Goal: Task Accomplishment & Management: Use online tool/utility

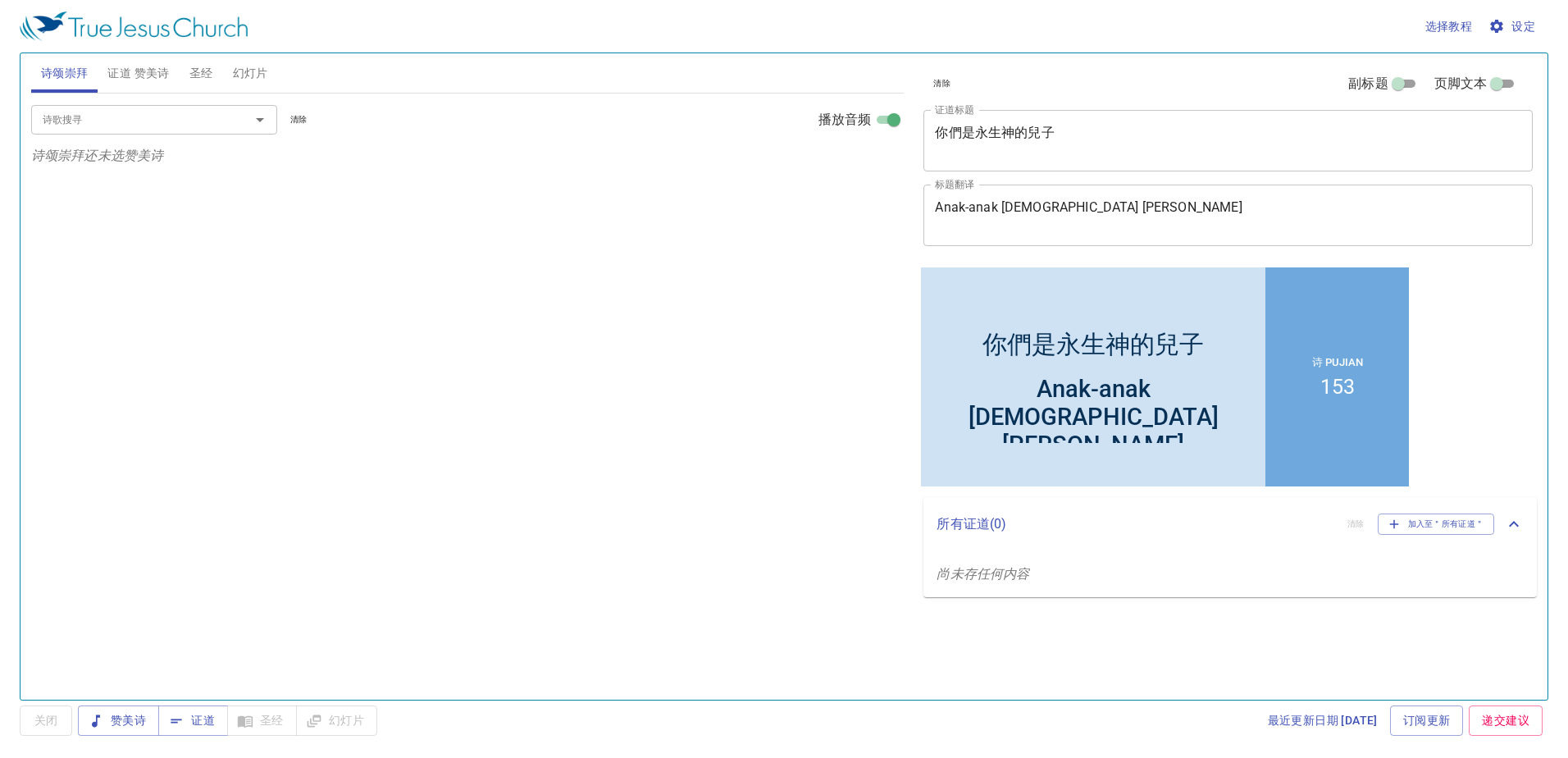
click at [208, 80] on span "圣经" at bounding box center [201, 72] width 24 height 21
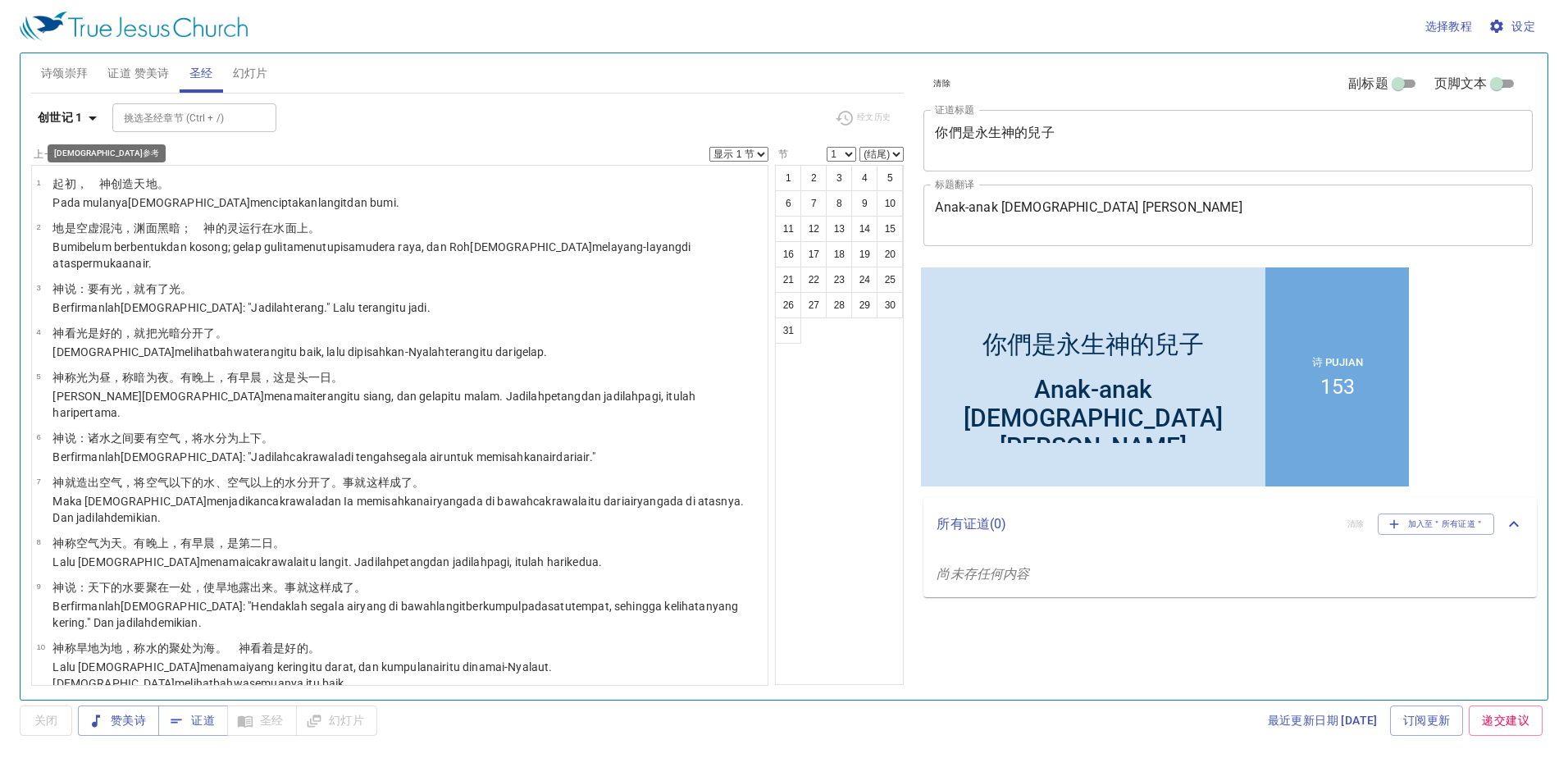
click at [45, 109] on b "创世记 1" at bounding box center [61, 118] width 45 height 21
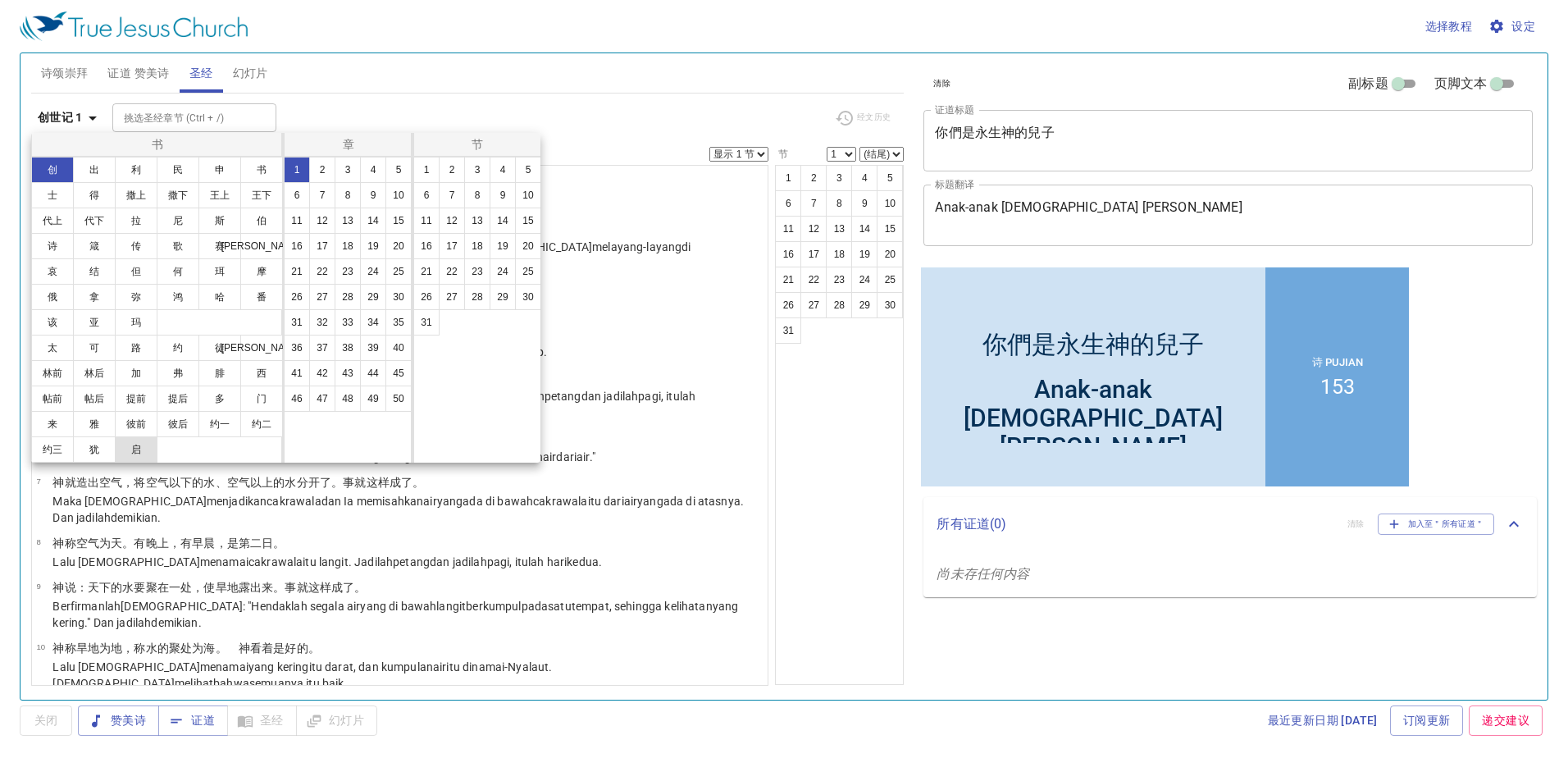
click at [145, 441] on button "启" at bounding box center [136, 450] width 43 height 26
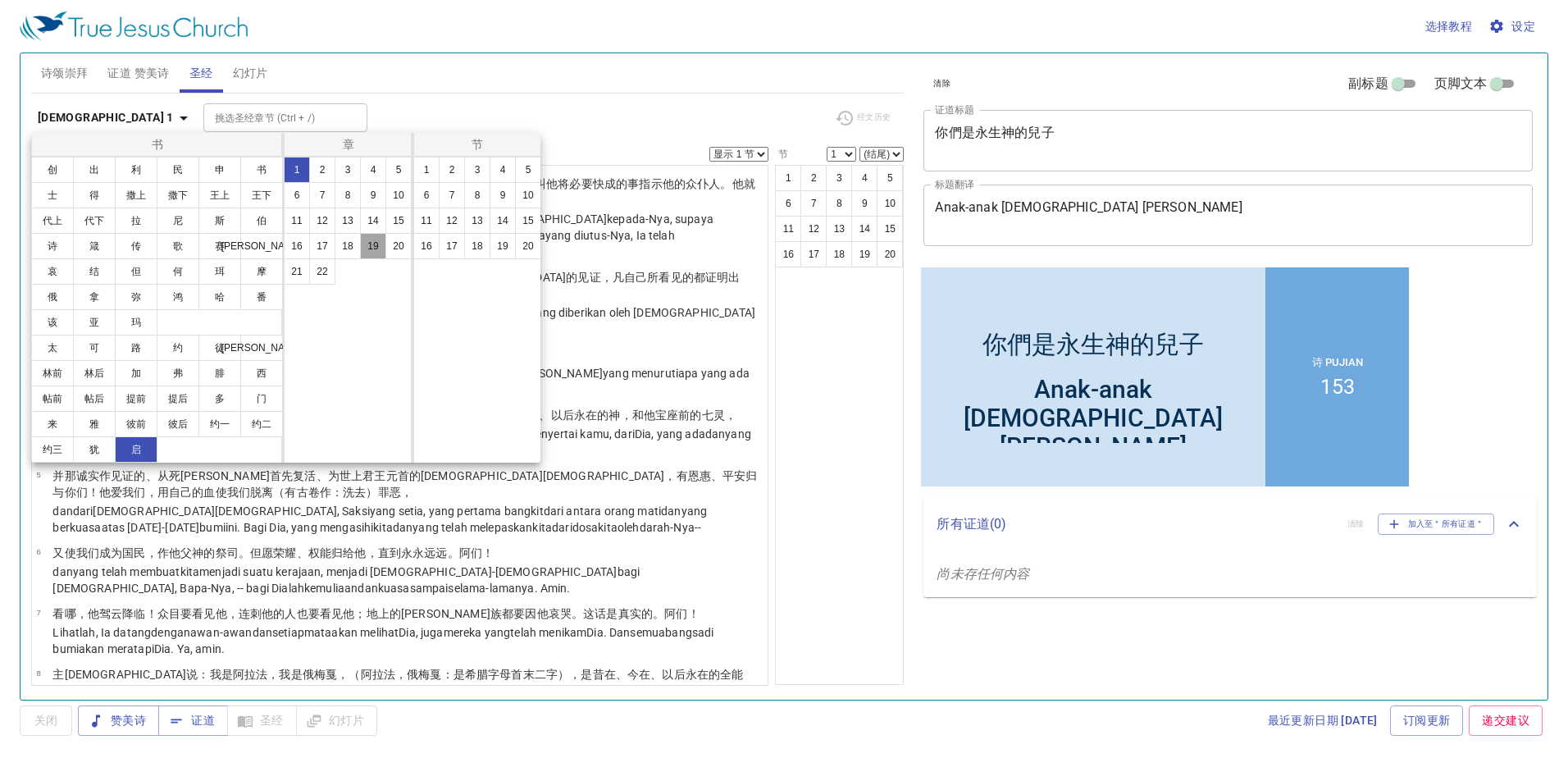
click at [376, 242] on button "19" at bounding box center [373, 246] width 26 height 26
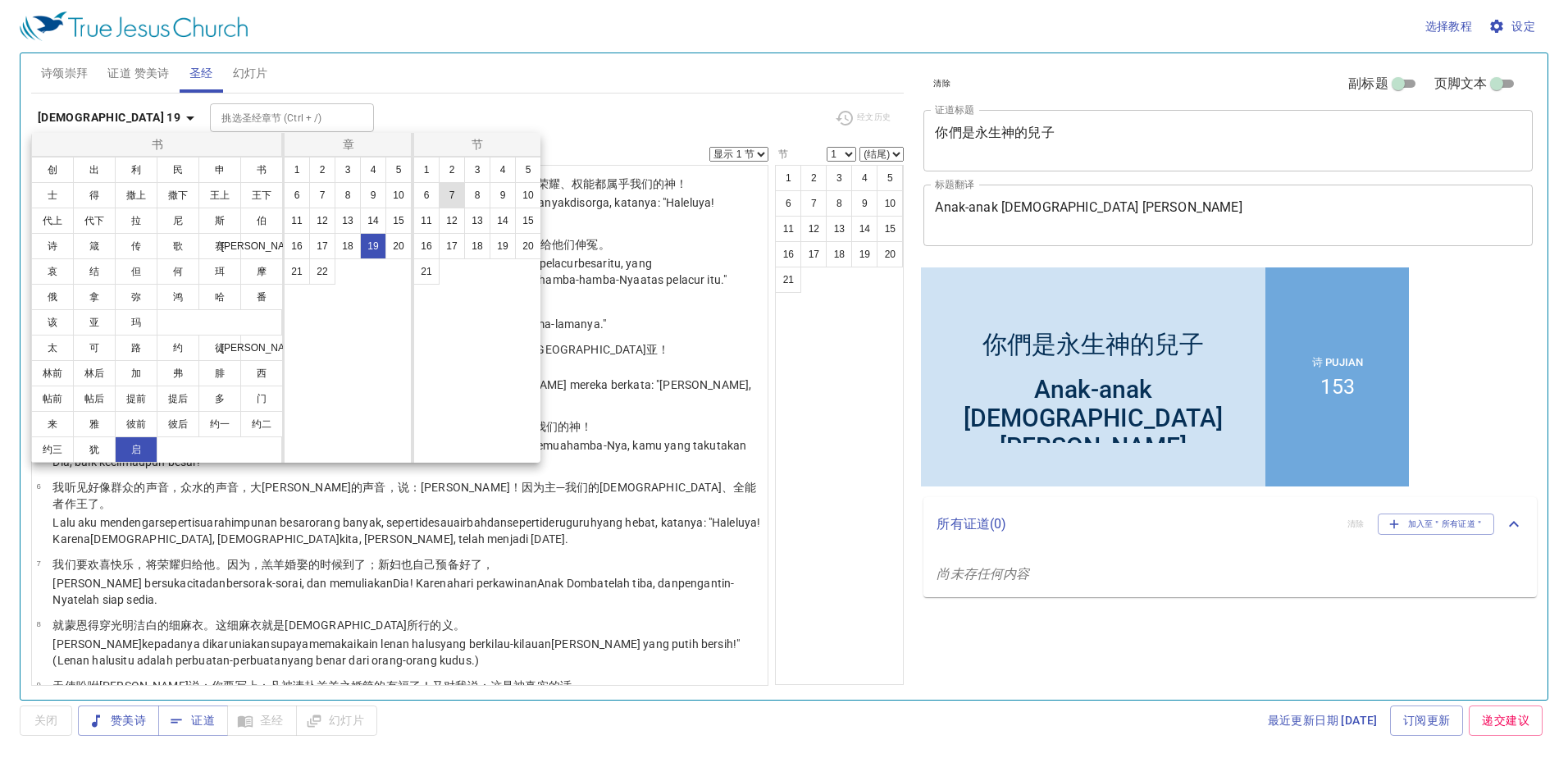
click at [455, 193] on button "7" at bounding box center [451, 195] width 26 height 26
select select "7"
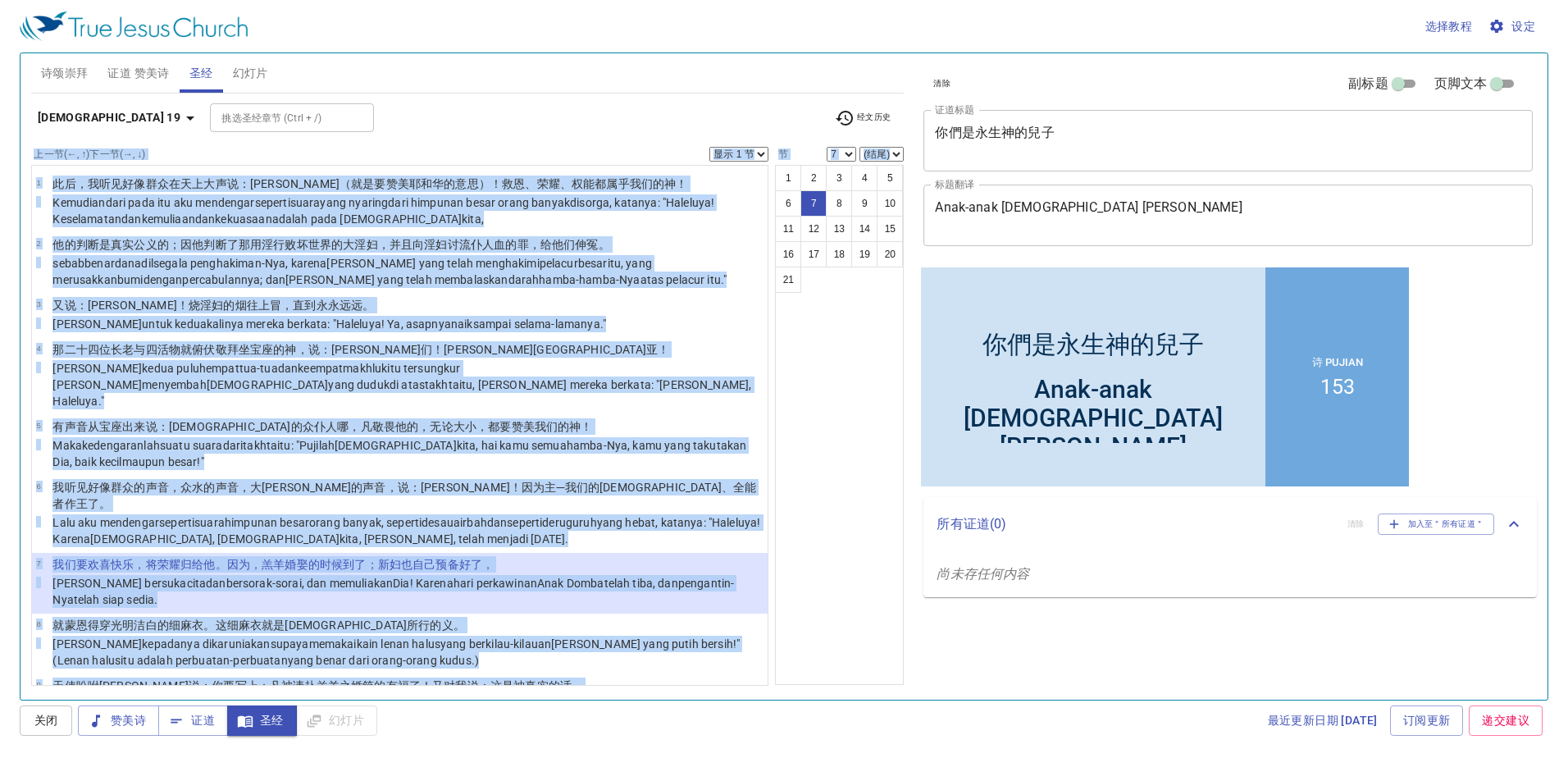
drag, startPoint x: 979, startPoint y: 74, endPoint x: 807, endPoint y: 137, distance: 183.2
click at [807, 137] on div "诗颂崇拜 证道 赞美诗 圣经 幻灯片 诗歌搜寻 诗歌搜寻 清除 播放音频 诗颂崇拜还未选赞美诗 诗歌搜寻 诗歌搜寻 清除 播放音频 删除 153、时刻交托主 …" at bounding box center [784, 370] width 1519 height 646
drag, startPoint x: 807, startPoint y: 137, endPoint x: 608, endPoint y: 96, distance: 203.2
click at [608, 96] on div "启示录 19 挑选圣经章节 (Ctrl + /) 挑选圣经章节 (Ctrl + /) 经文历史 上一节 (←, ↑) 下一节 (→, ↓) 显示 1 节 显示…" at bounding box center [468, 389] width 874 height 592
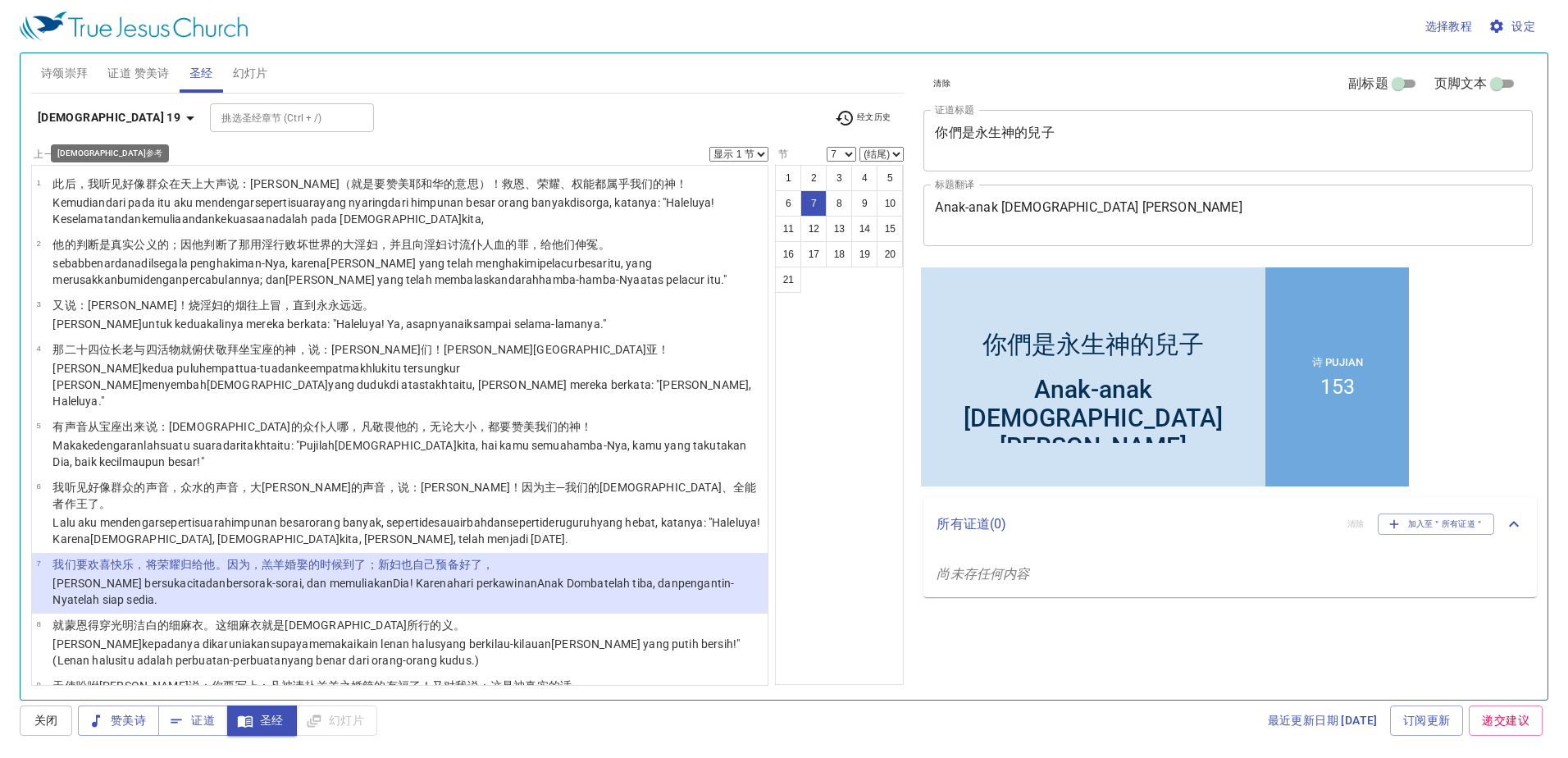
click at [83, 114] on b "启示录 19" at bounding box center [110, 118] width 143 height 21
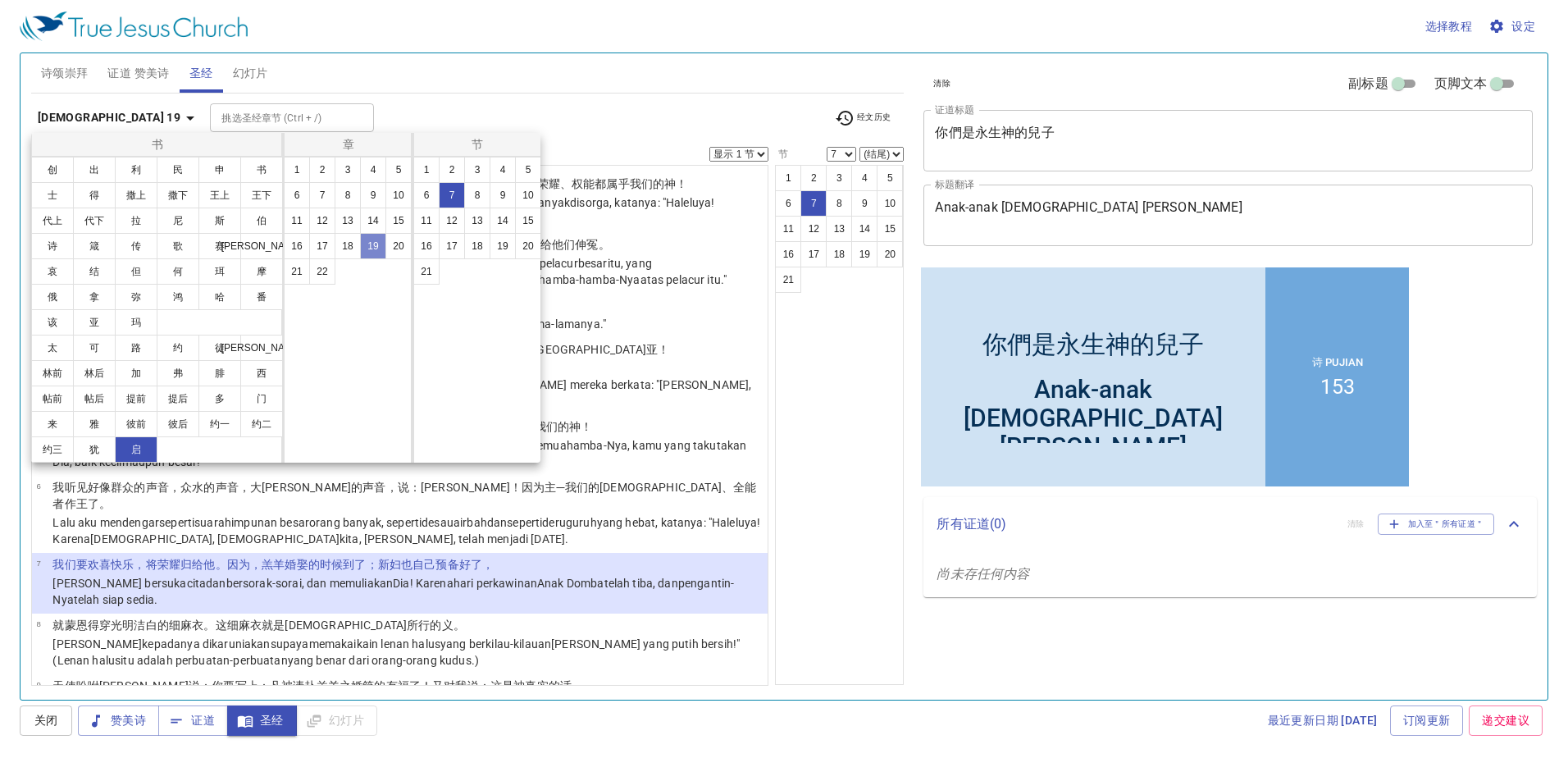
click at [371, 251] on button "19" at bounding box center [373, 246] width 26 height 26
click at [453, 194] on button "7" at bounding box center [451, 195] width 26 height 26
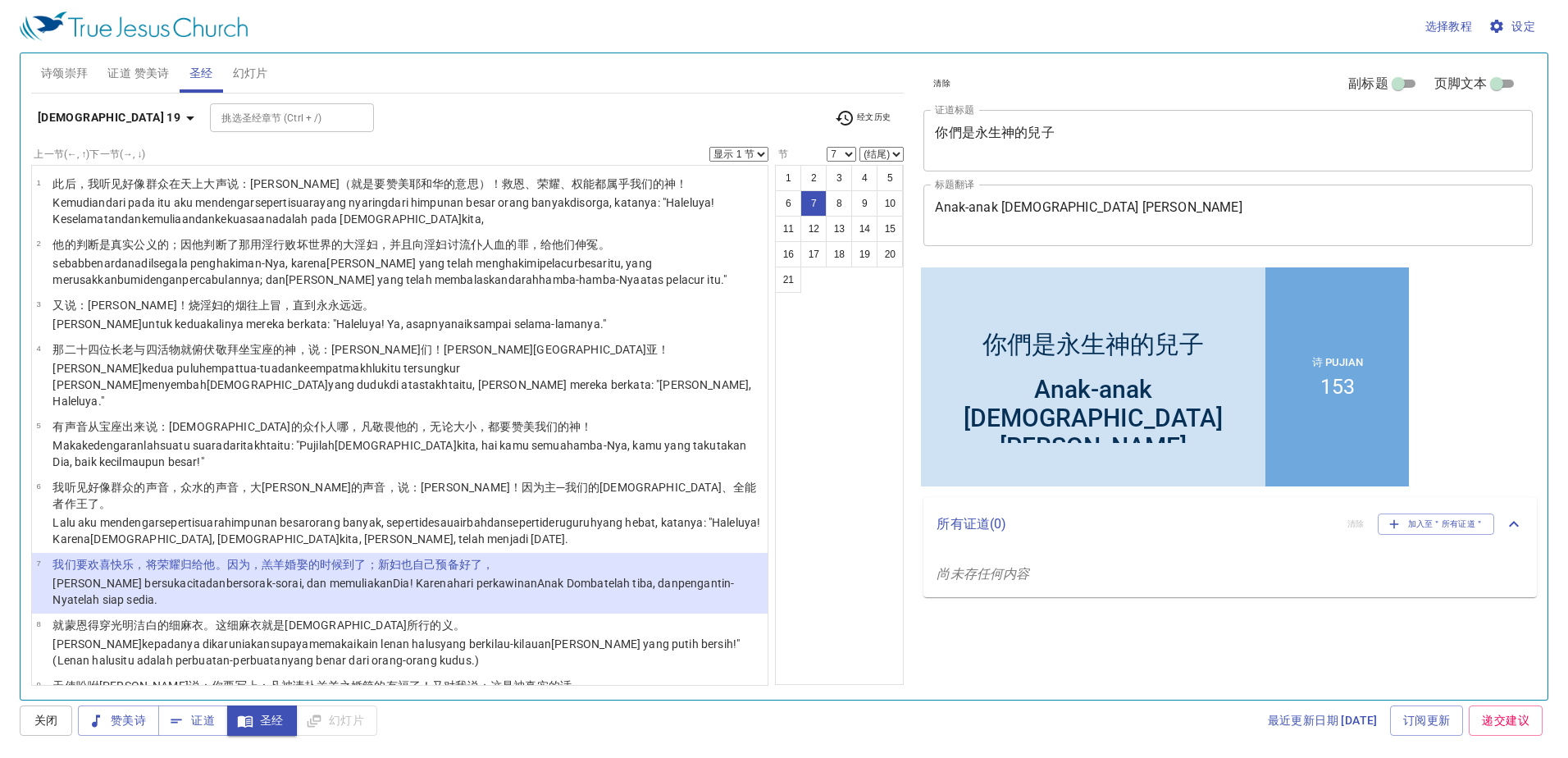
click at [591, 577] on wg721 "telah tiba , dan pengantin-Nya telah siap sedia ." at bounding box center [394, 592] width 682 height 29
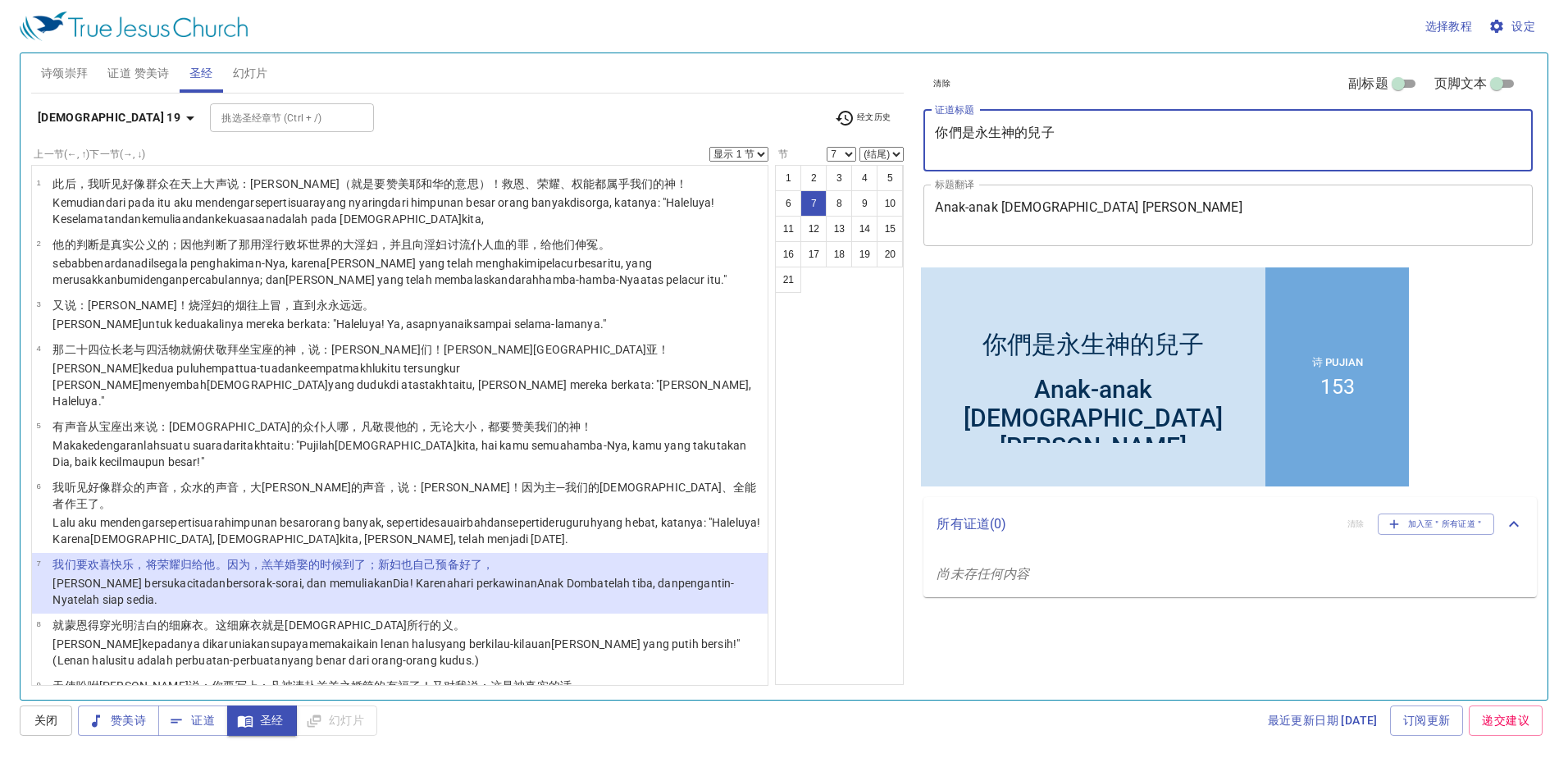
drag, startPoint x: 1091, startPoint y: 134, endPoint x: 903, endPoint y: 153, distance: 189.0
click at [903, 153] on div "诗颂崇拜 证道 赞美诗 圣经 幻灯片 诗歌搜寻 诗歌搜寻 清除 播放音频 诗颂崇拜还未选赞美诗 诗歌搜寻 诗歌搜寻 清除 播放音频 删除 153、时刻交托主 …" at bounding box center [784, 370] width 1519 height 646
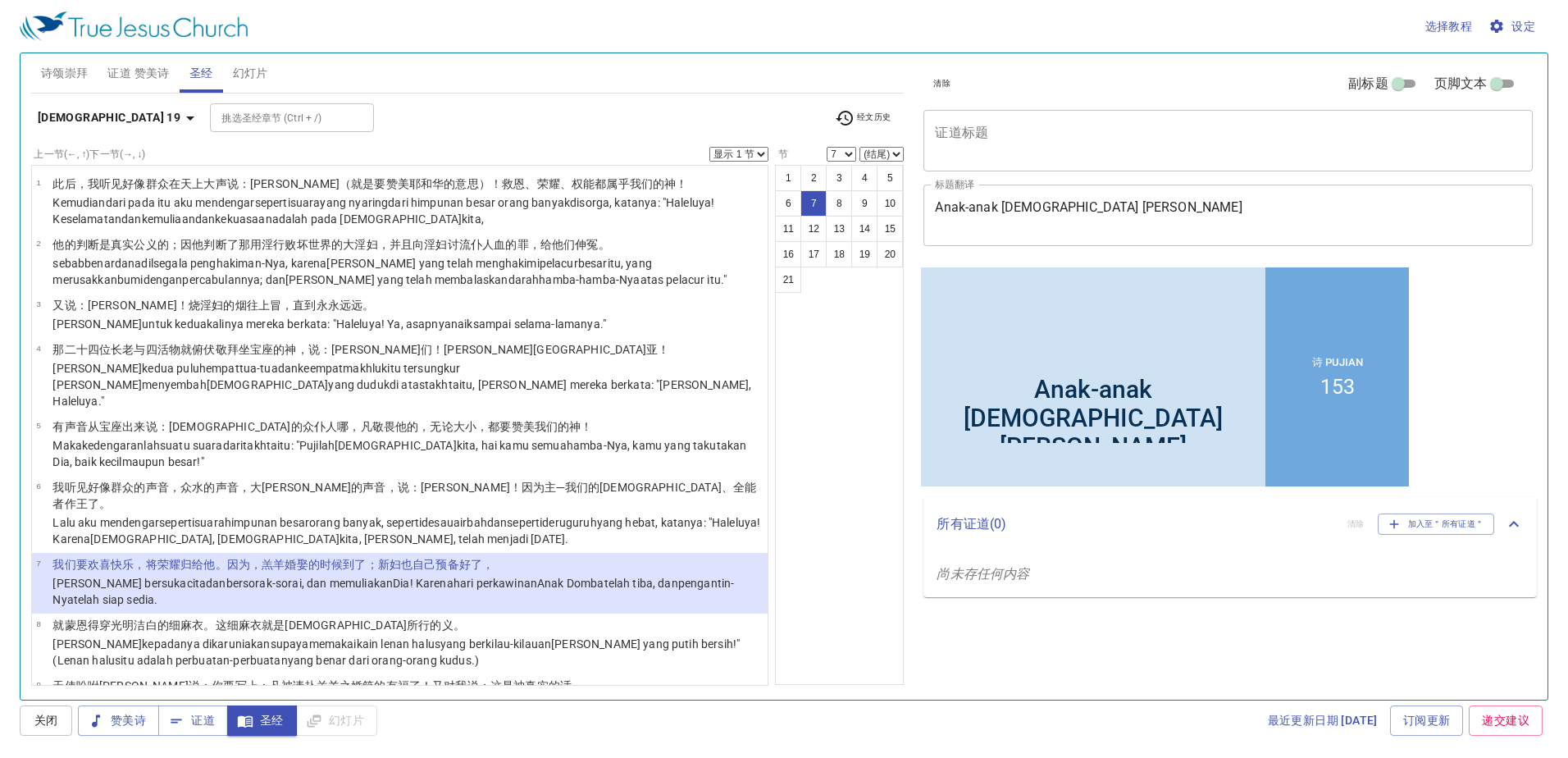
click at [951, 157] on div "x 证道标题" at bounding box center [1228, 140] width 609 height 62
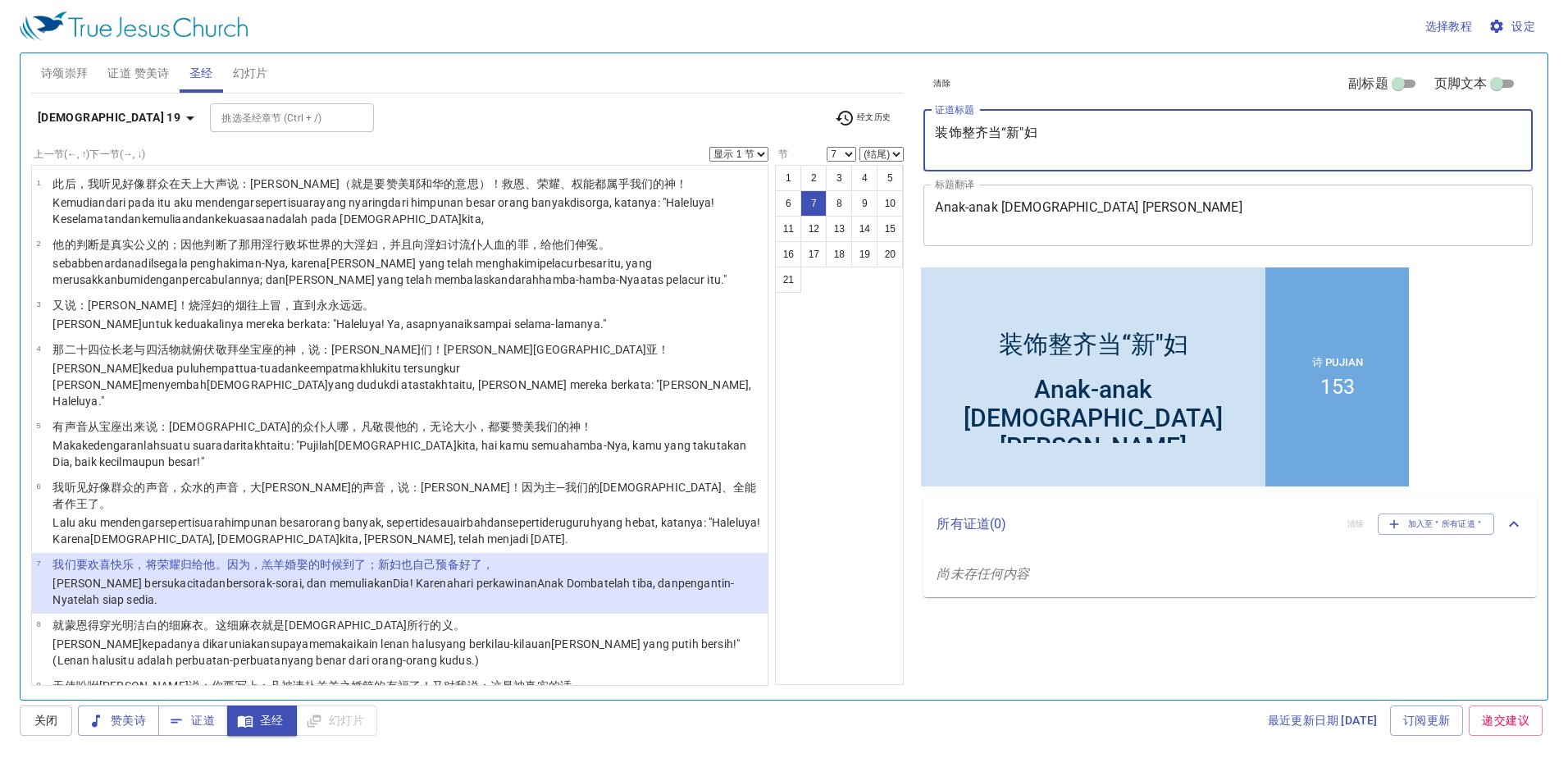
type textarea "装饰整齐当“新"妇"
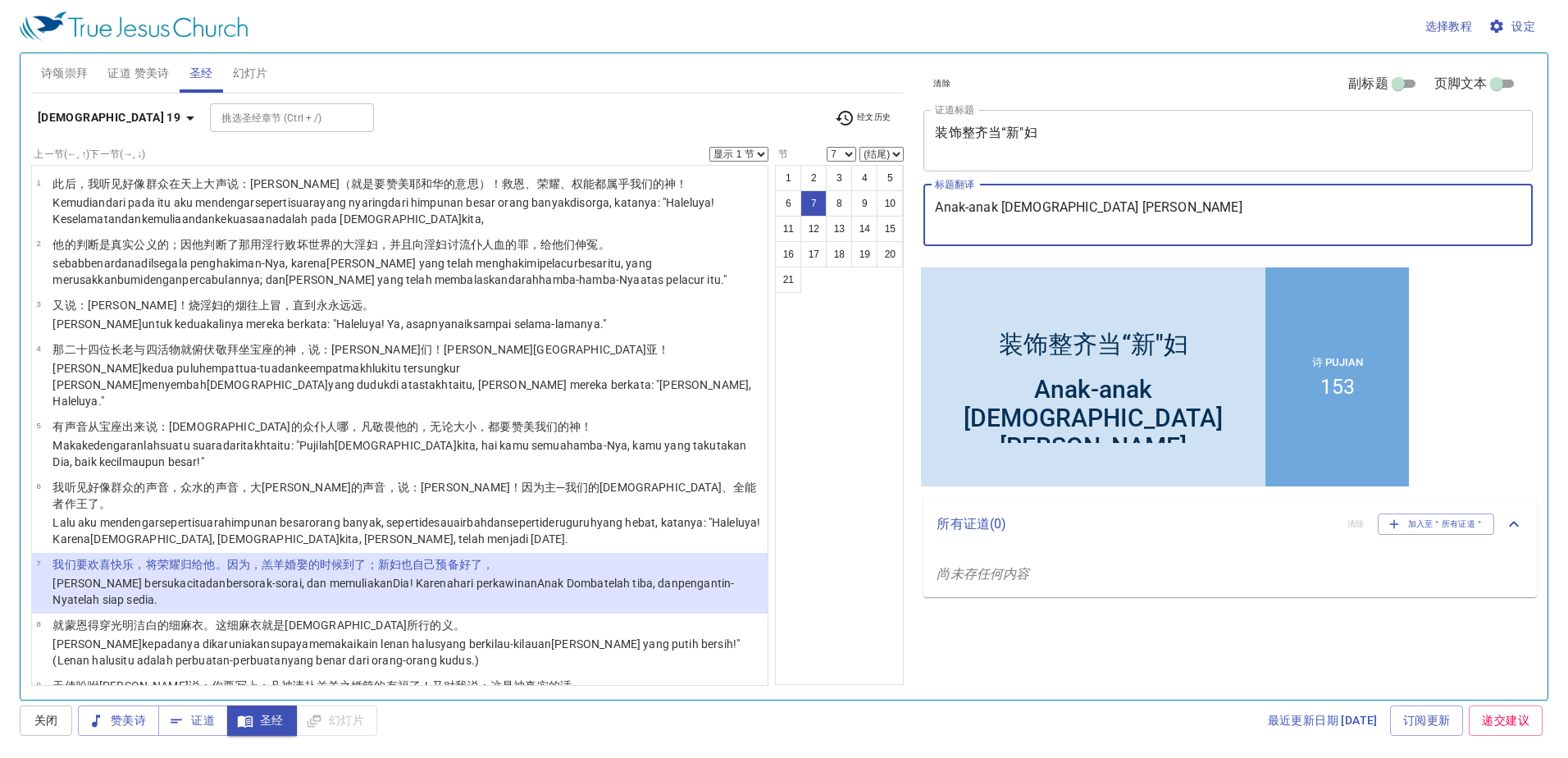
click at [1144, 207] on textarea "Anak-anak Tuhan Yang Hidup" at bounding box center [1228, 215] width 587 height 31
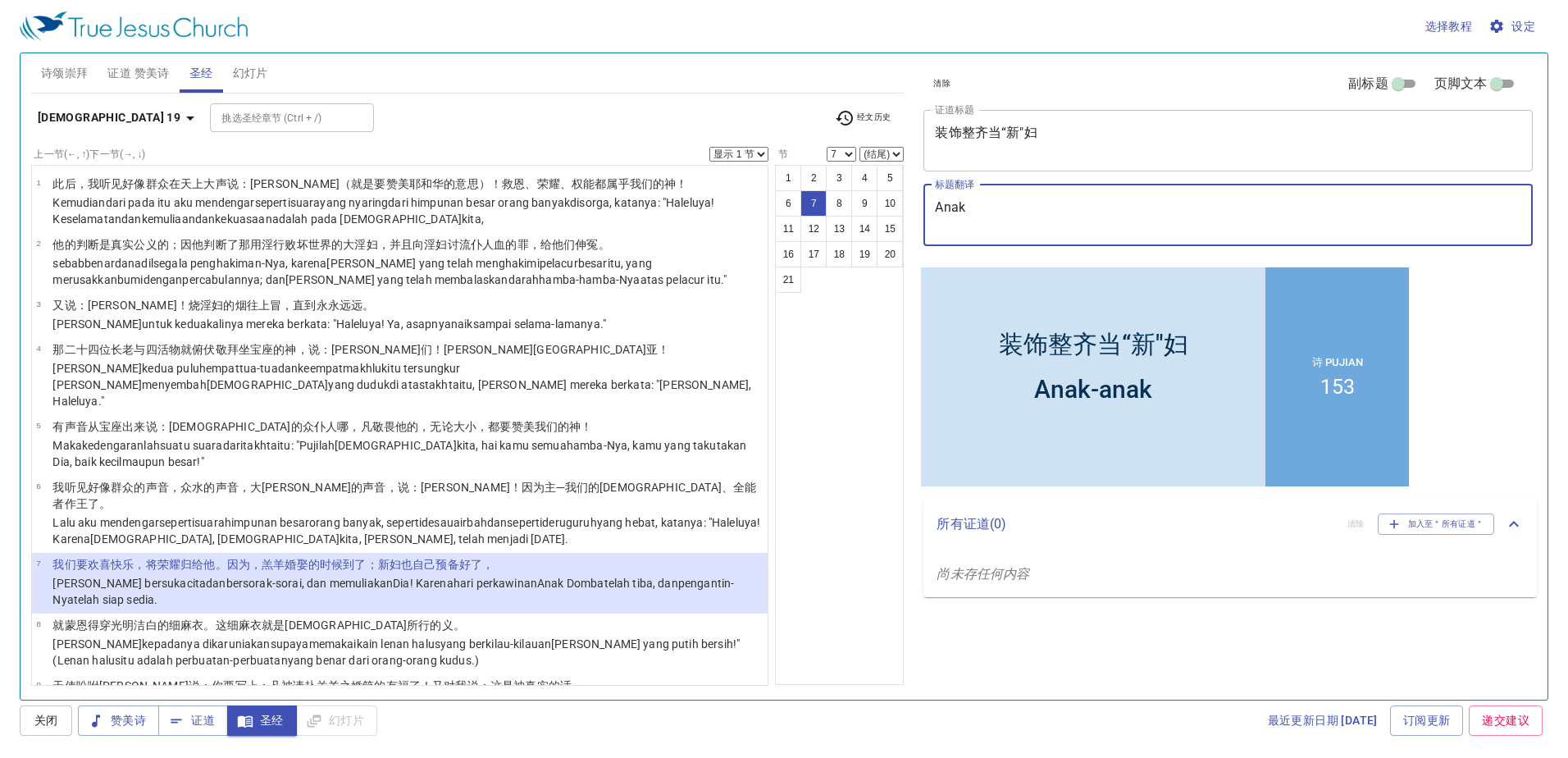
type textarea "Ana"
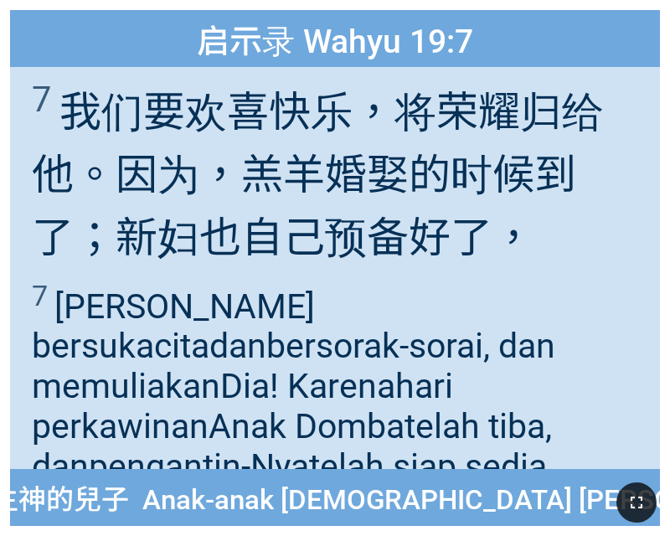
click at [634, 503] on icon "button" at bounding box center [636, 502] width 20 height 20
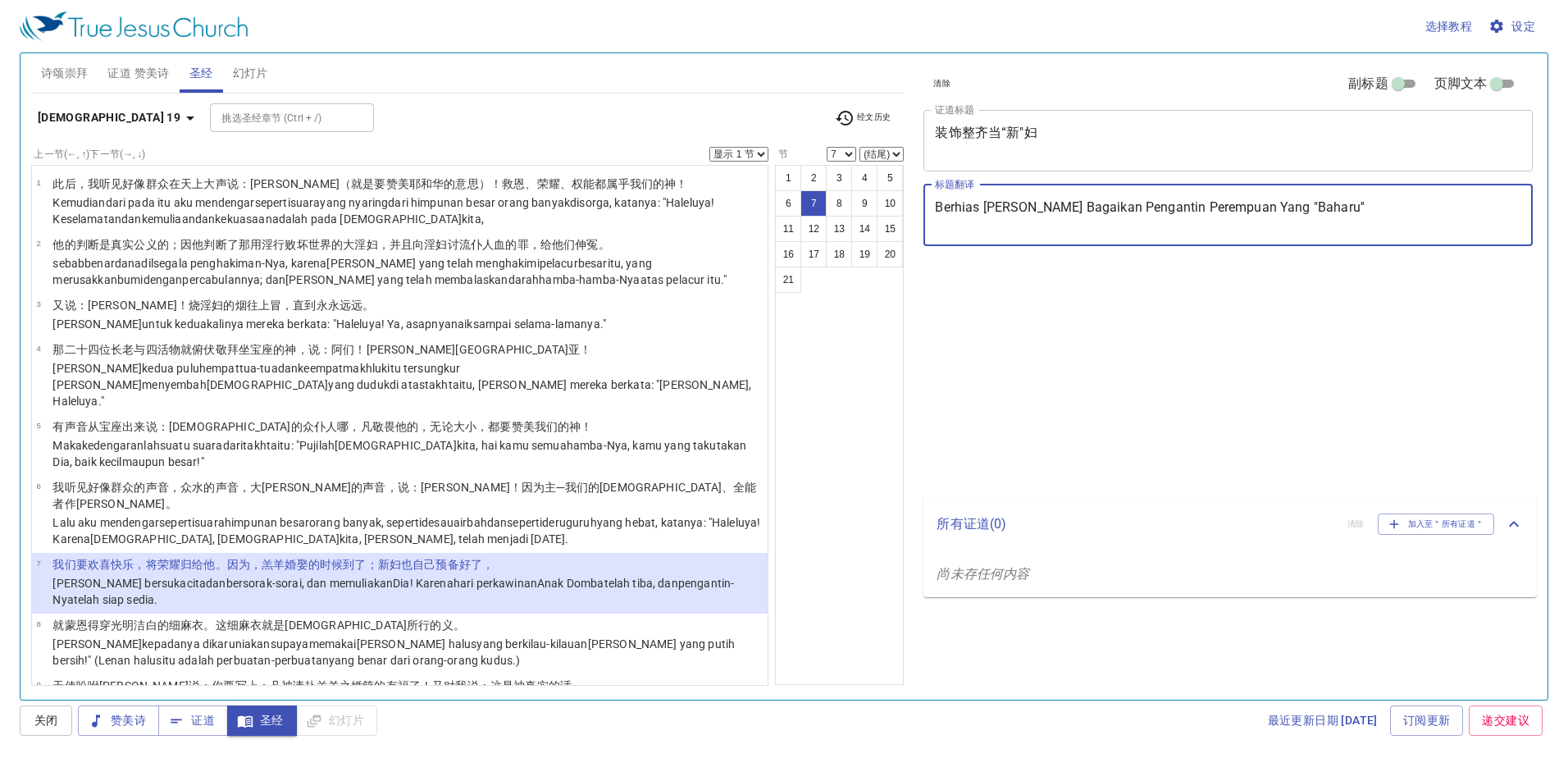
select select "7"
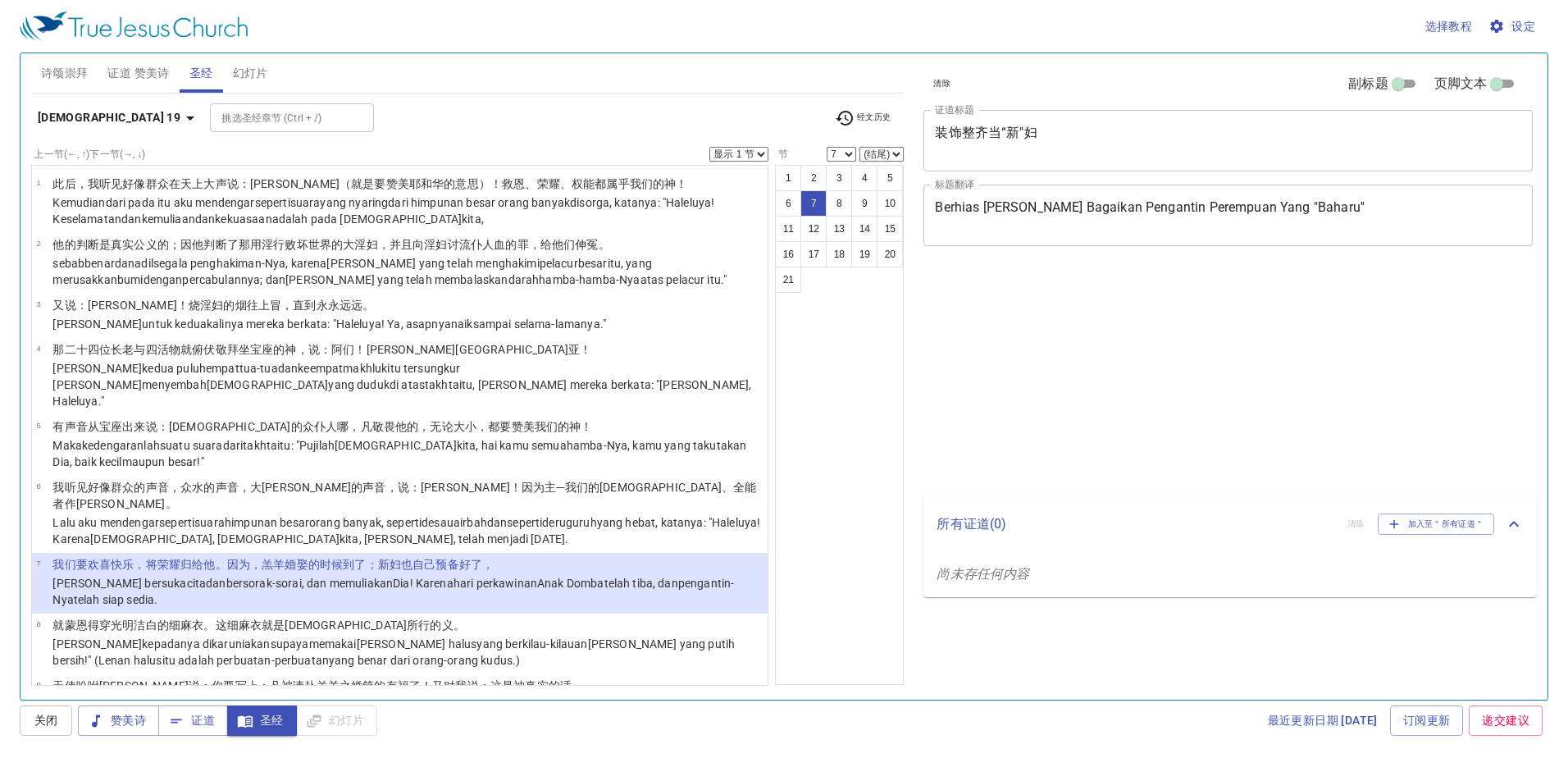
select select "7"
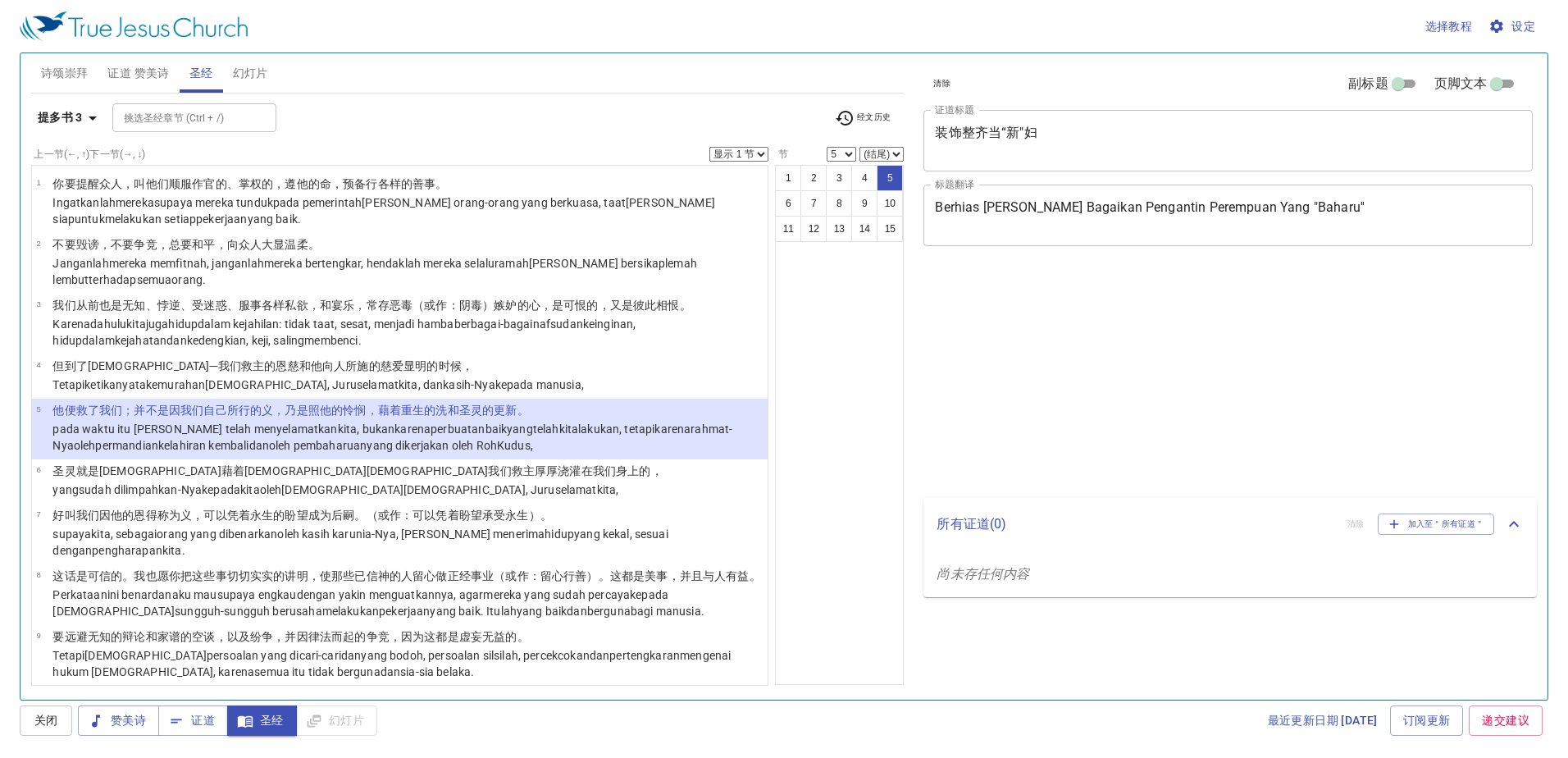
select select "5"
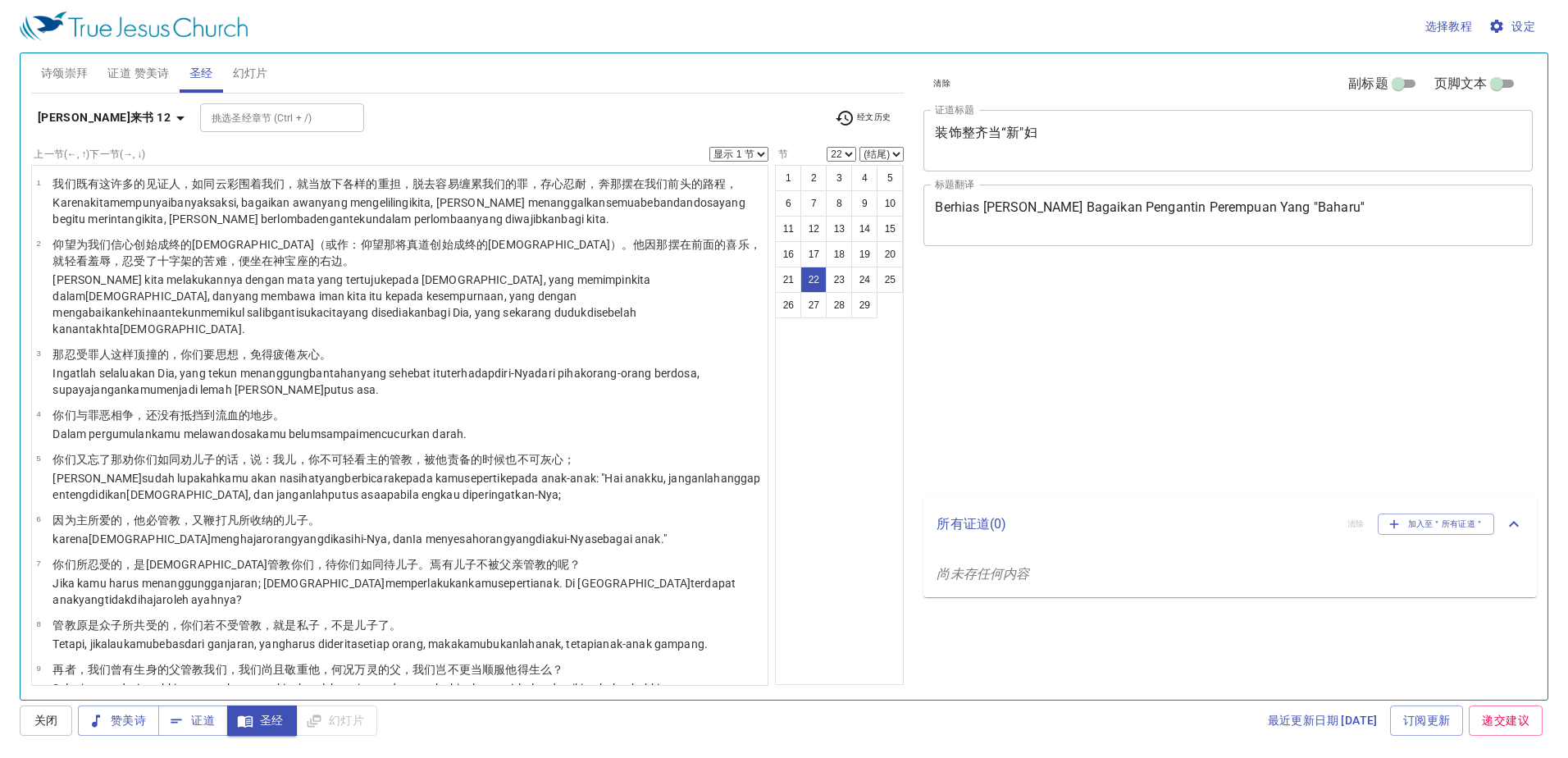
select select "22"
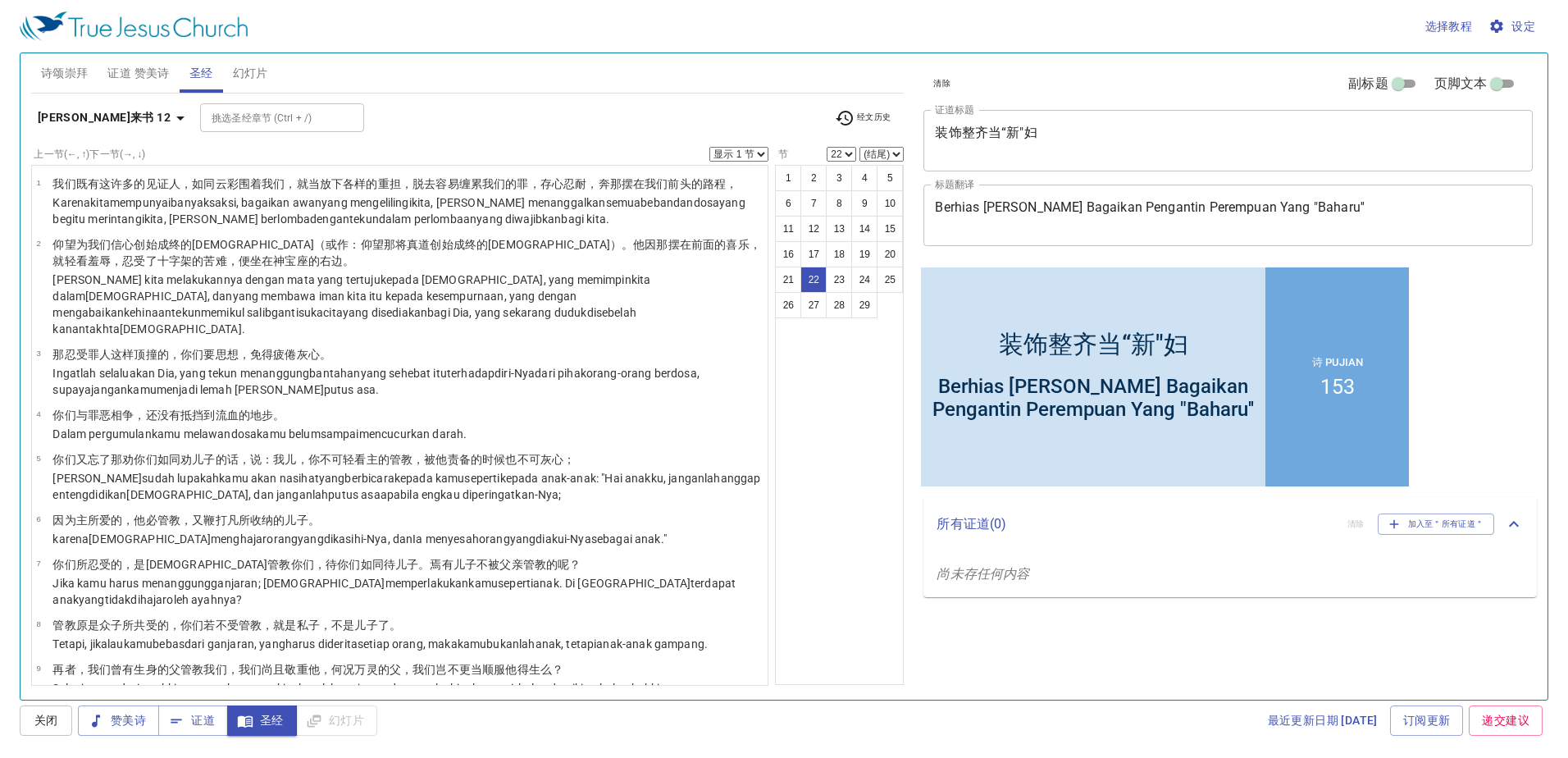
scroll to position [987, 0]
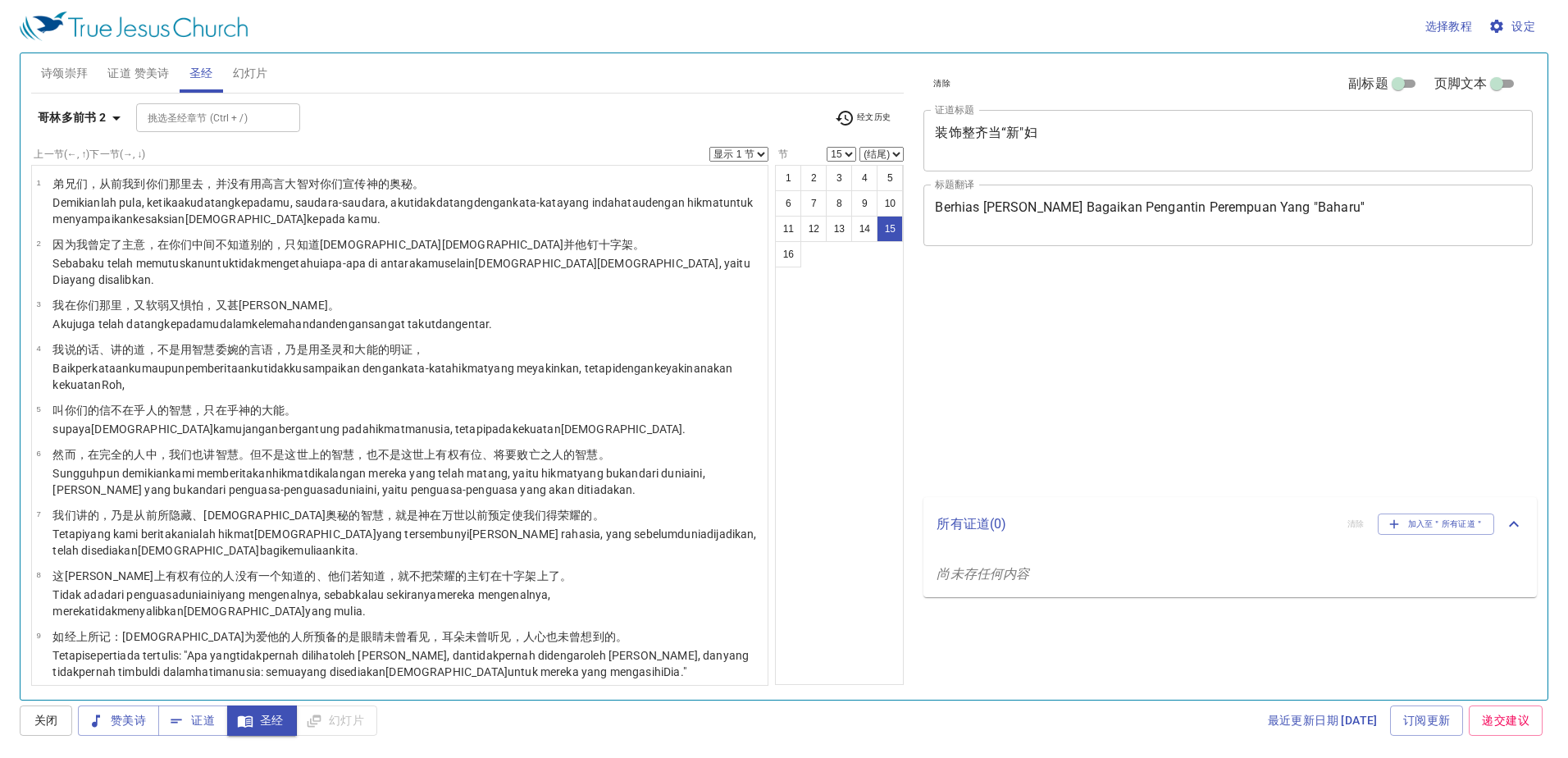
select select "15"
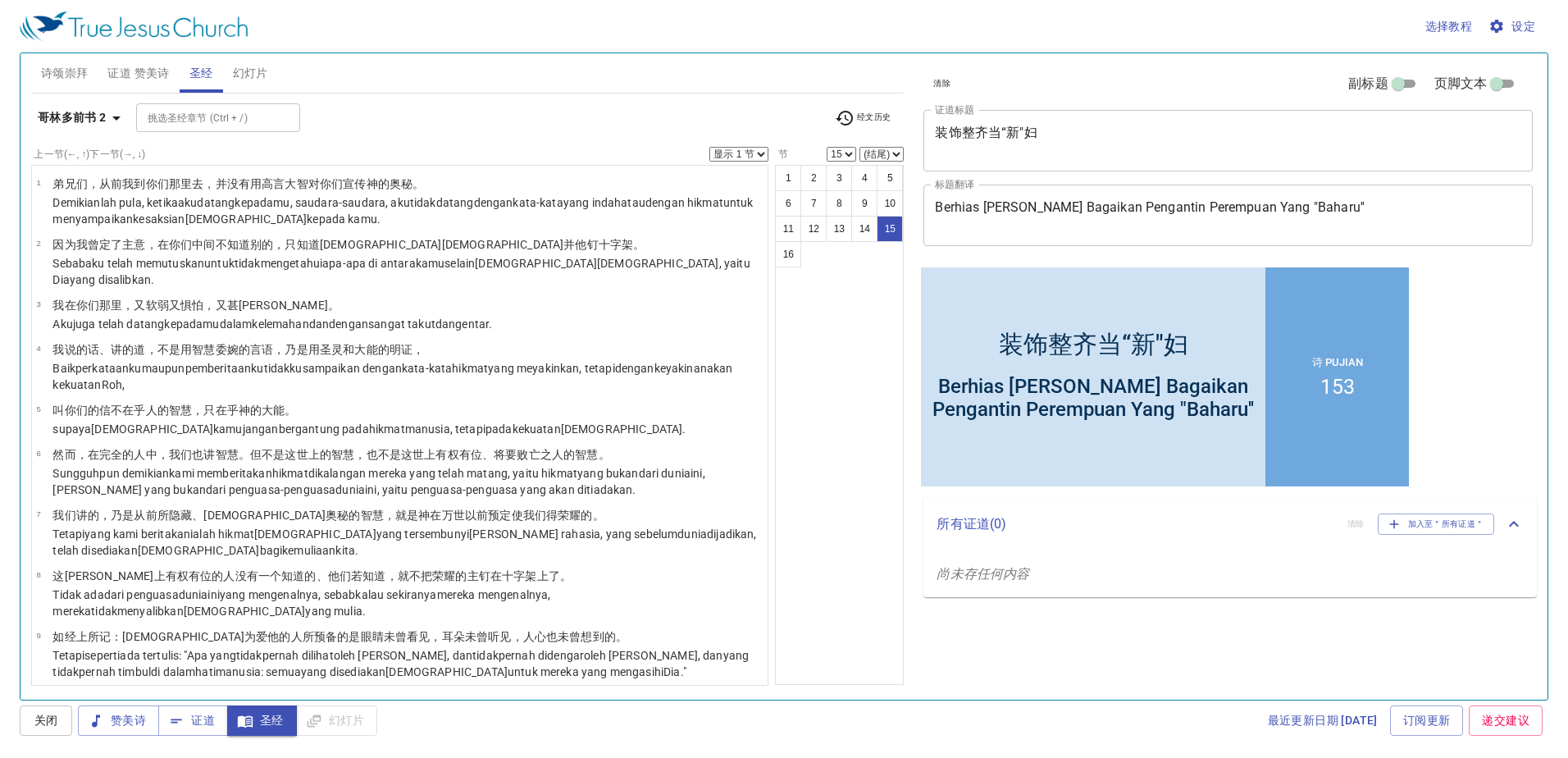
scroll to position [383, 0]
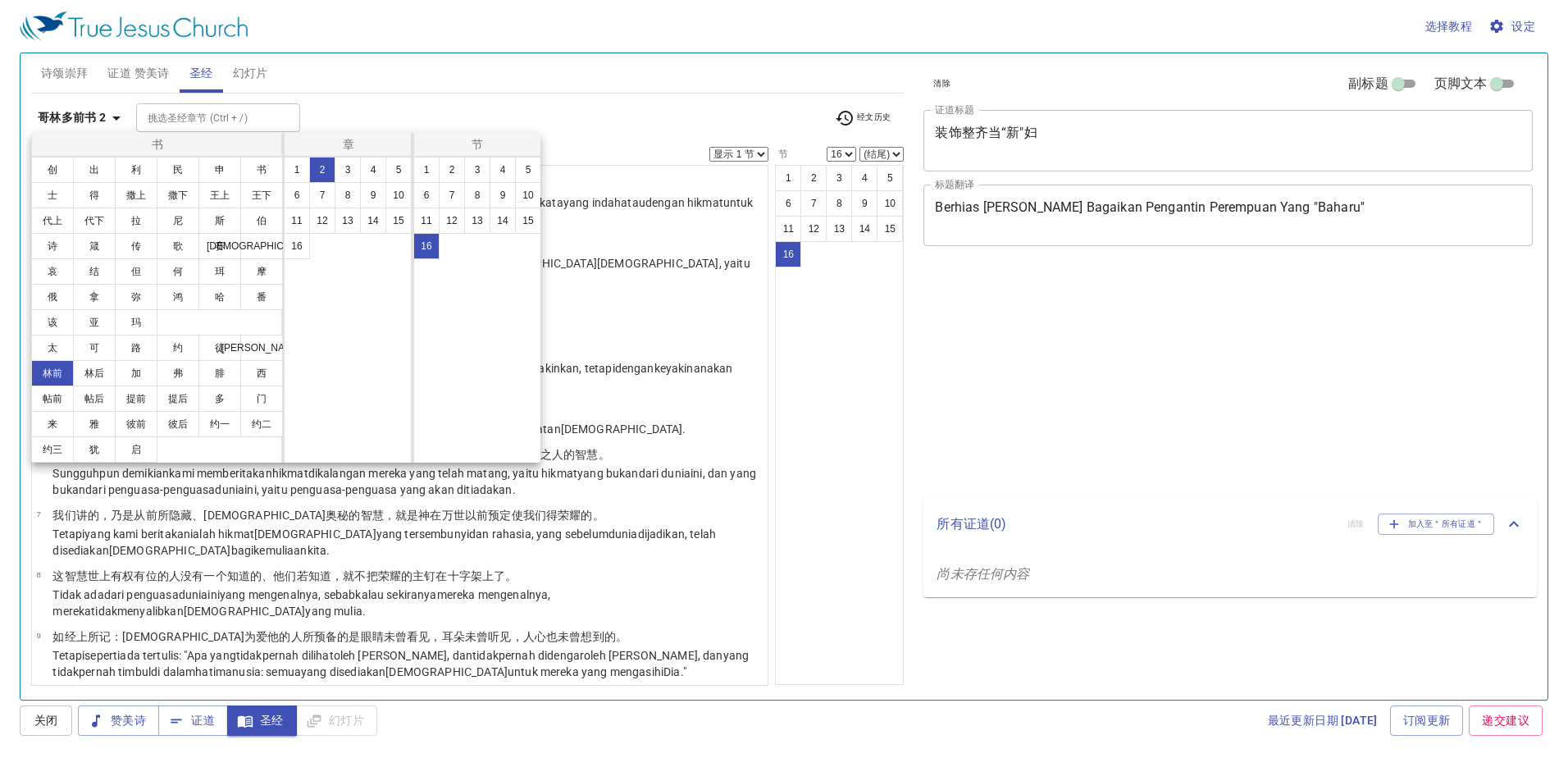
select select "16"
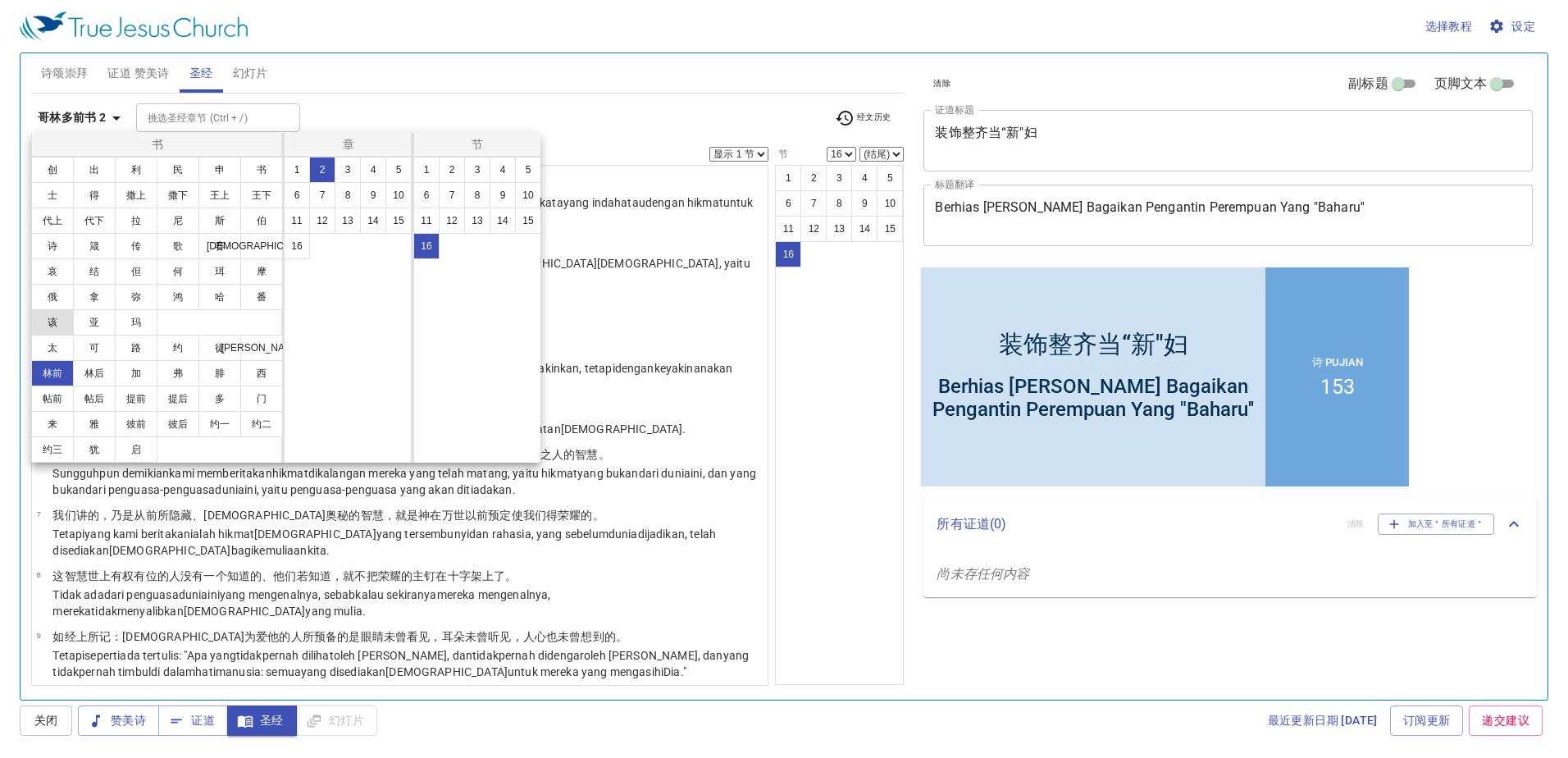
scroll to position [383, 0]
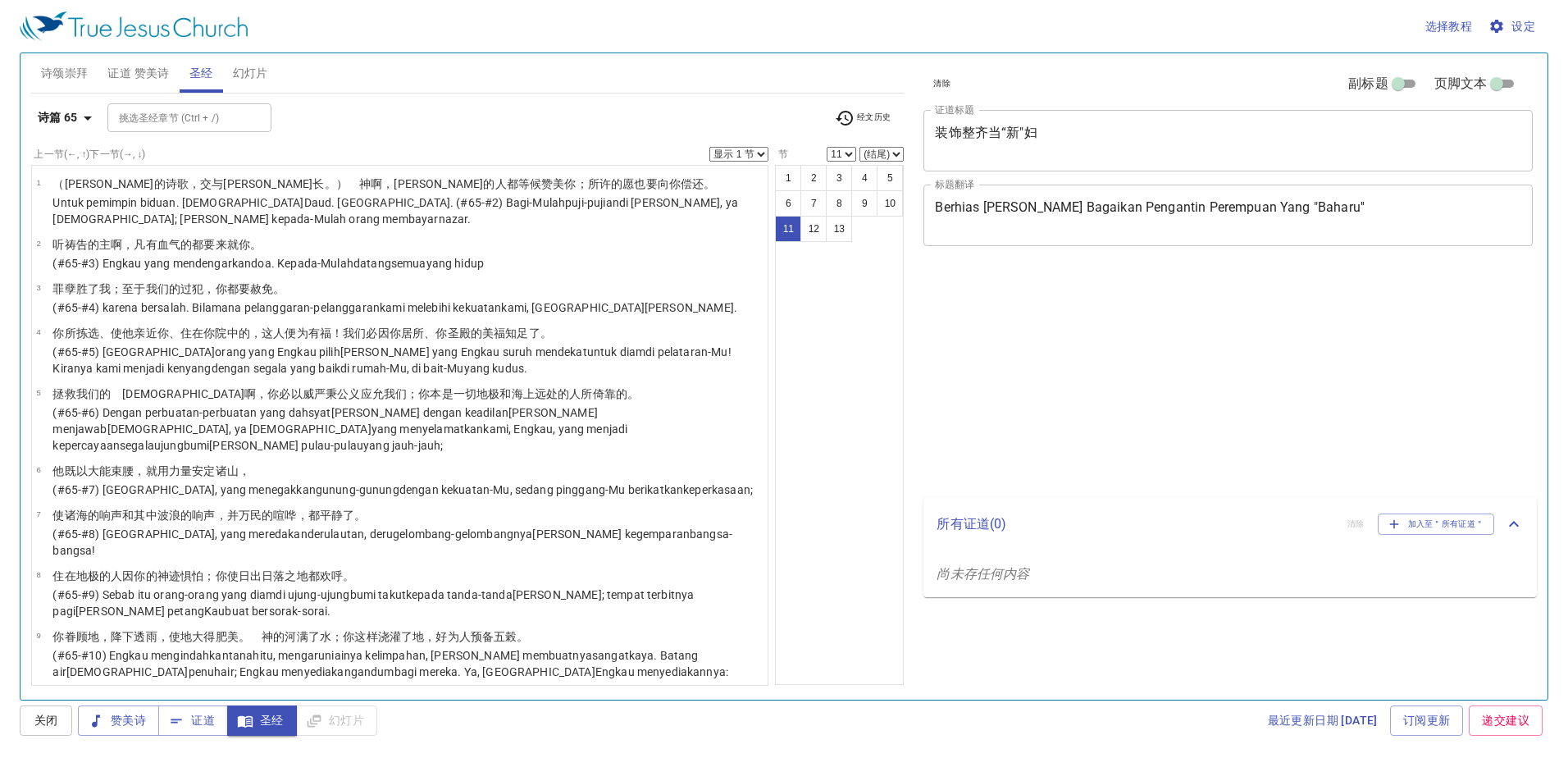
select select "11"
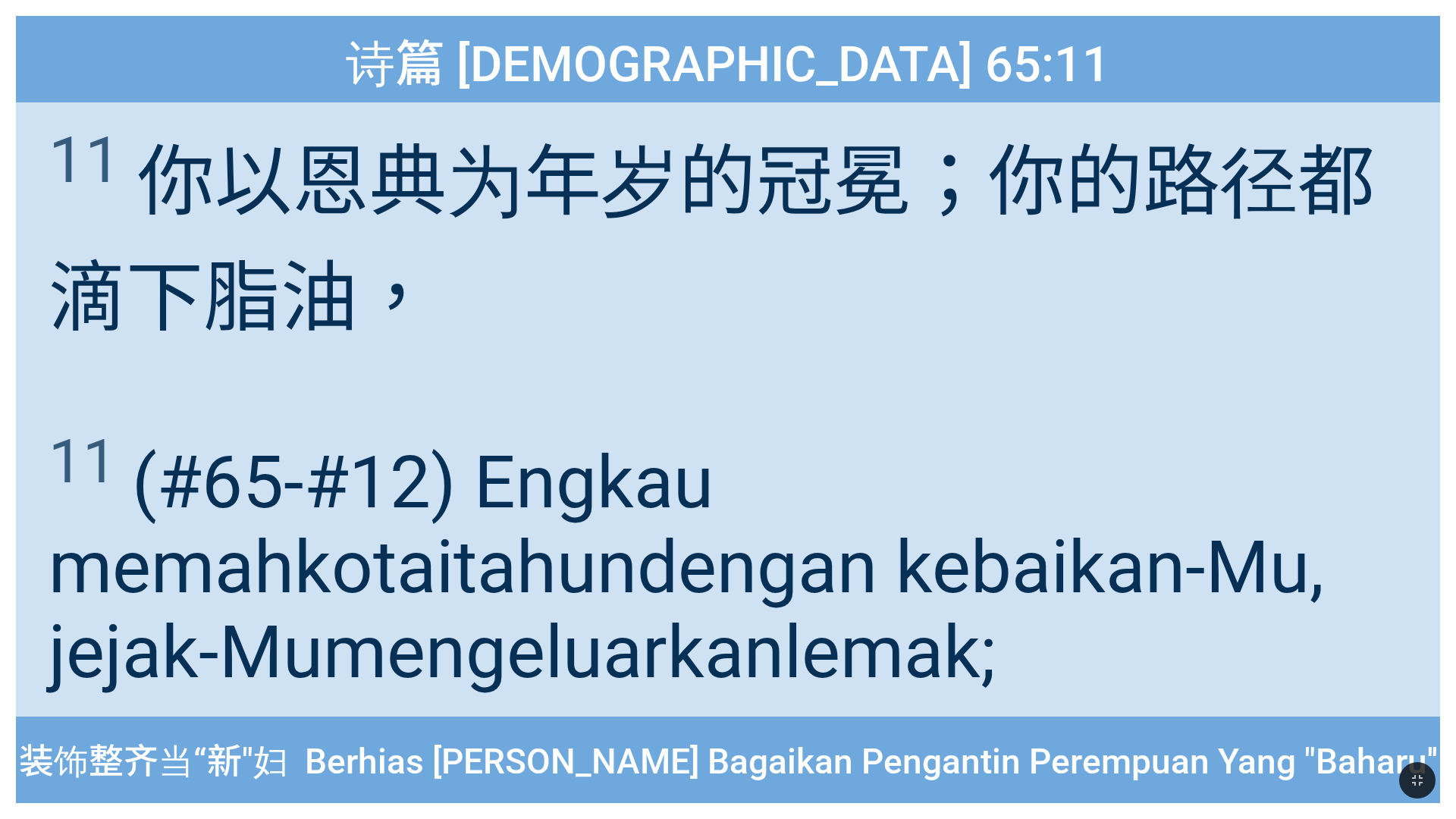
click at [1178, 525] on wh5849 "tahun dengan kebaikan-Mu , jejak-Mu mengeluarkan lemak ;" at bounding box center [686, 610] width 1276 height 170
click at [1199, 432] on span "11 (#65-#12) Engkau memahkotai tahun dengan kebaikan-Mu , jejak-Mu mengeluarkan…" at bounding box center [728, 560] width 1359 height 268
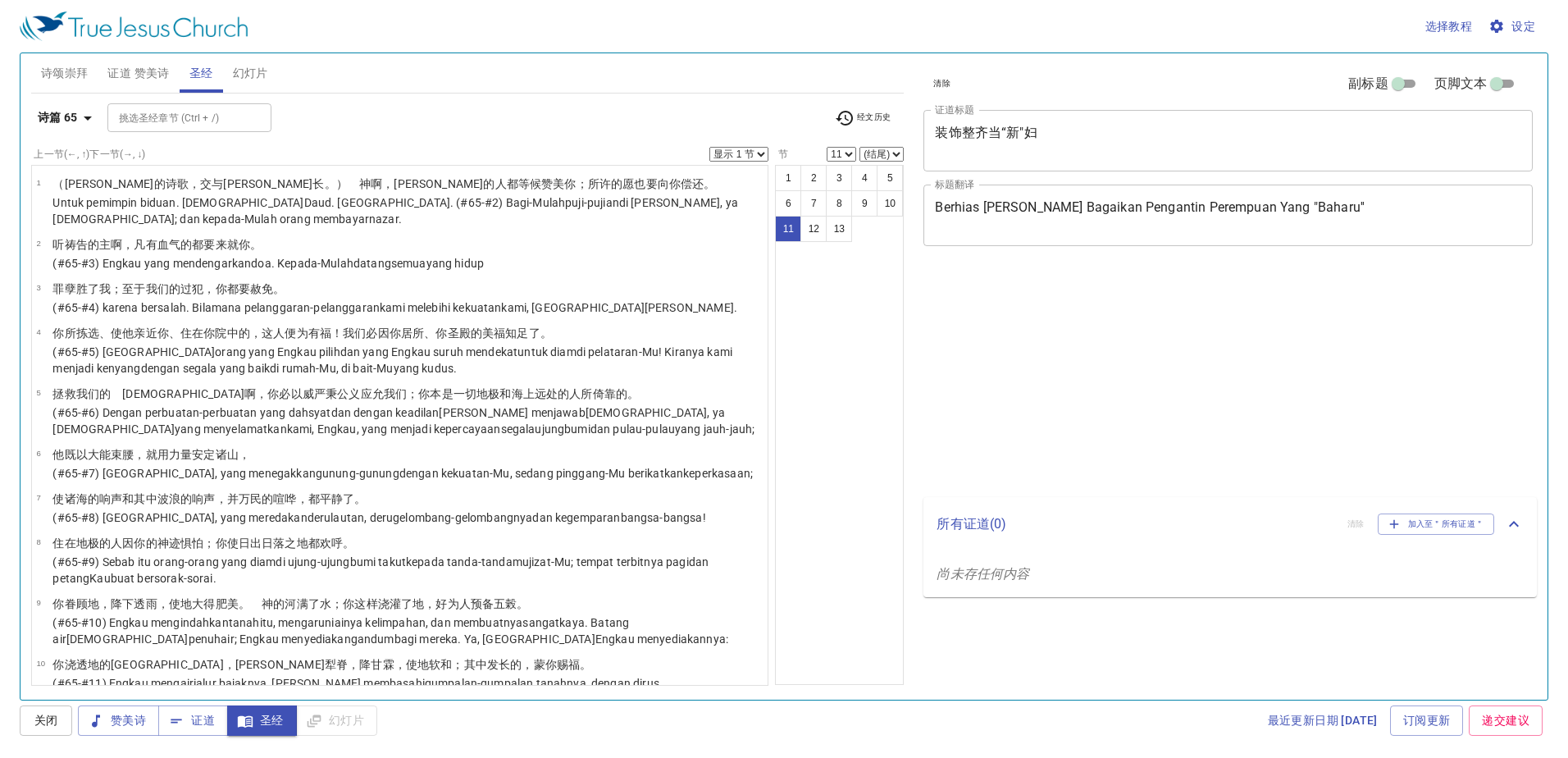
select select "11"
